Goal: Transaction & Acquisition: Book appointment/travel/reservation

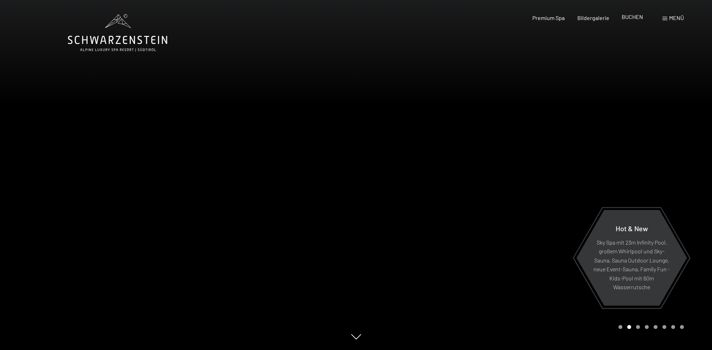
click at [631, 18] on span "BUCHEN" at bounding box center [632, 16] width 21 height 7
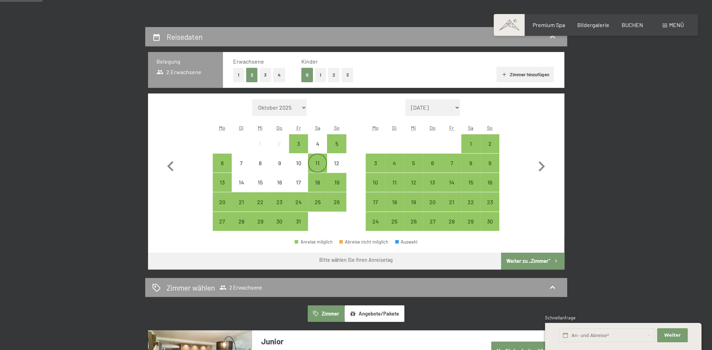
click at [318, 165] on div "11" at bounding box center [318, 169] width 18 height 18
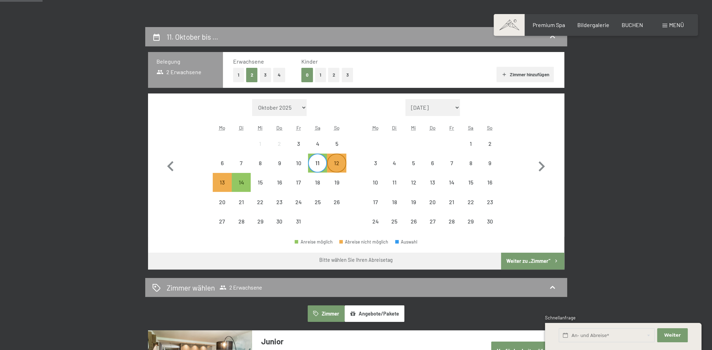
click at [336, 164] on div "12" at bounding box center [337, 169] width 18 height 18
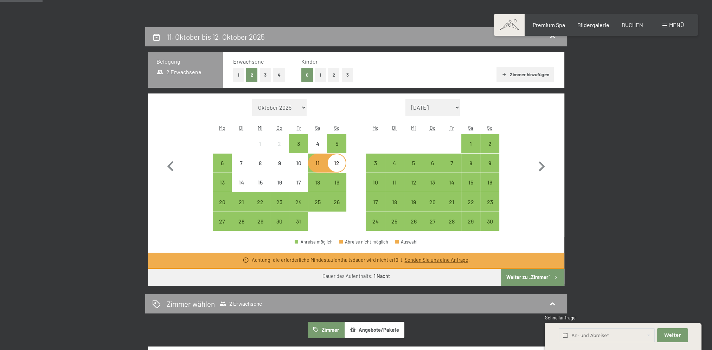
click at [529, 277] on button "Weiter zu „Zimmer“" at bounding box center [532, 277] width 63 height 17
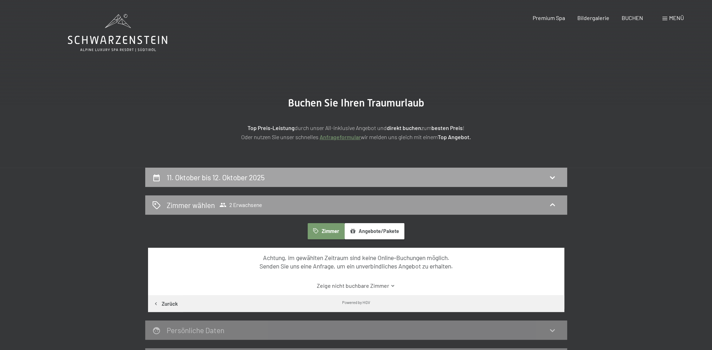
click at [272, 176] on div "11. Oktober bis 12. Oktober 2025" at bounding box center [356, 177] width 408 height 10
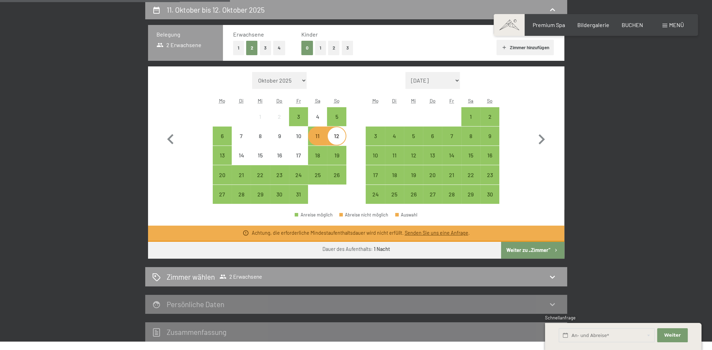
click at [316, 134] on div "11" at bounding box center [318, 142] width 18 height 18
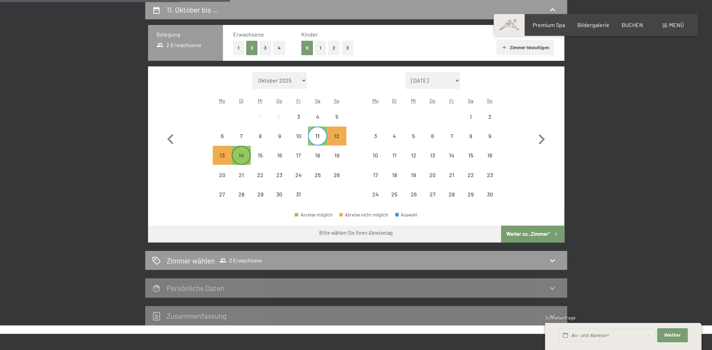
click at [239, 158] on div "14" at bounding box center [241, 162] width 18 height 18
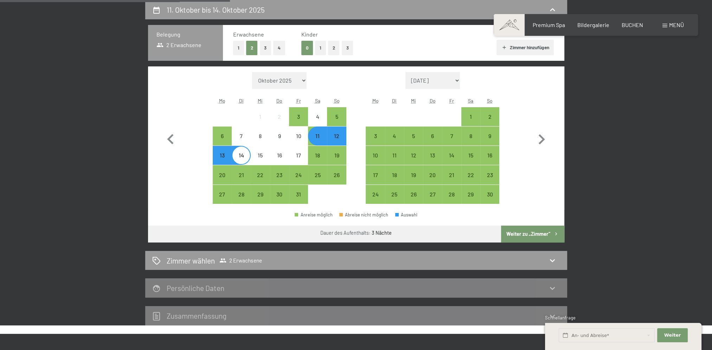
click at [319, 130] on div "11" at bounding box center [318, 136] width 18 height 18
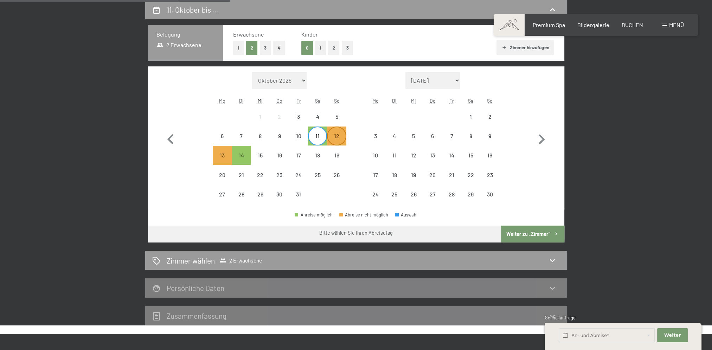
click at [336, 138] on div "12" at bounding box center [337, 142] width 18 height 18
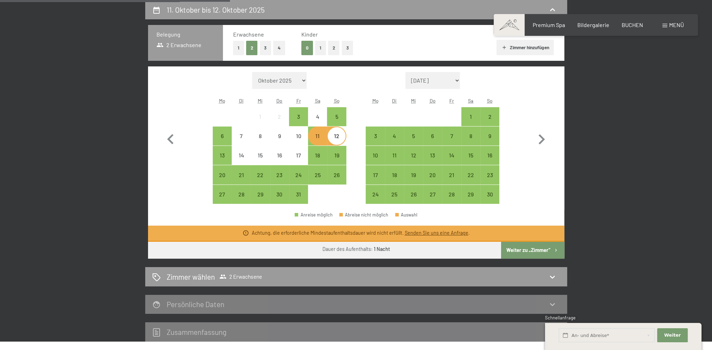
click at [318, 138] on div "11" at bounding box center [318, 142] width 18 height 18
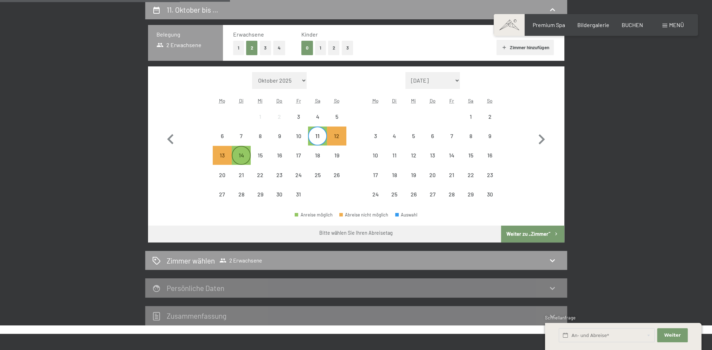
click at [244, 157] on div "14" at bounding box center [241, 162] width 18 height 18
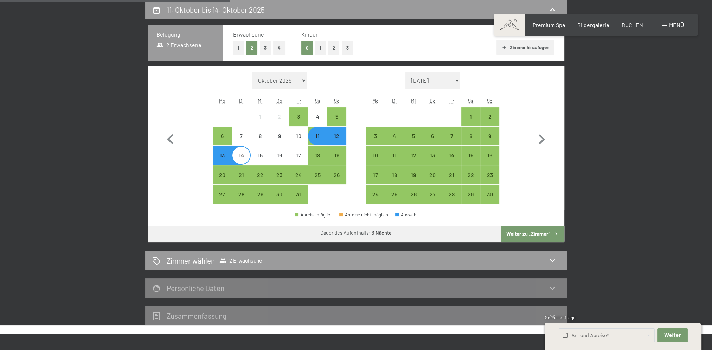
click at [533, 236] on button "Weiter zu „Zimmer“" at bounding box center [532, 234] width 63 height 17
